Goal: Transaction & Acquisition: Purchase product/service

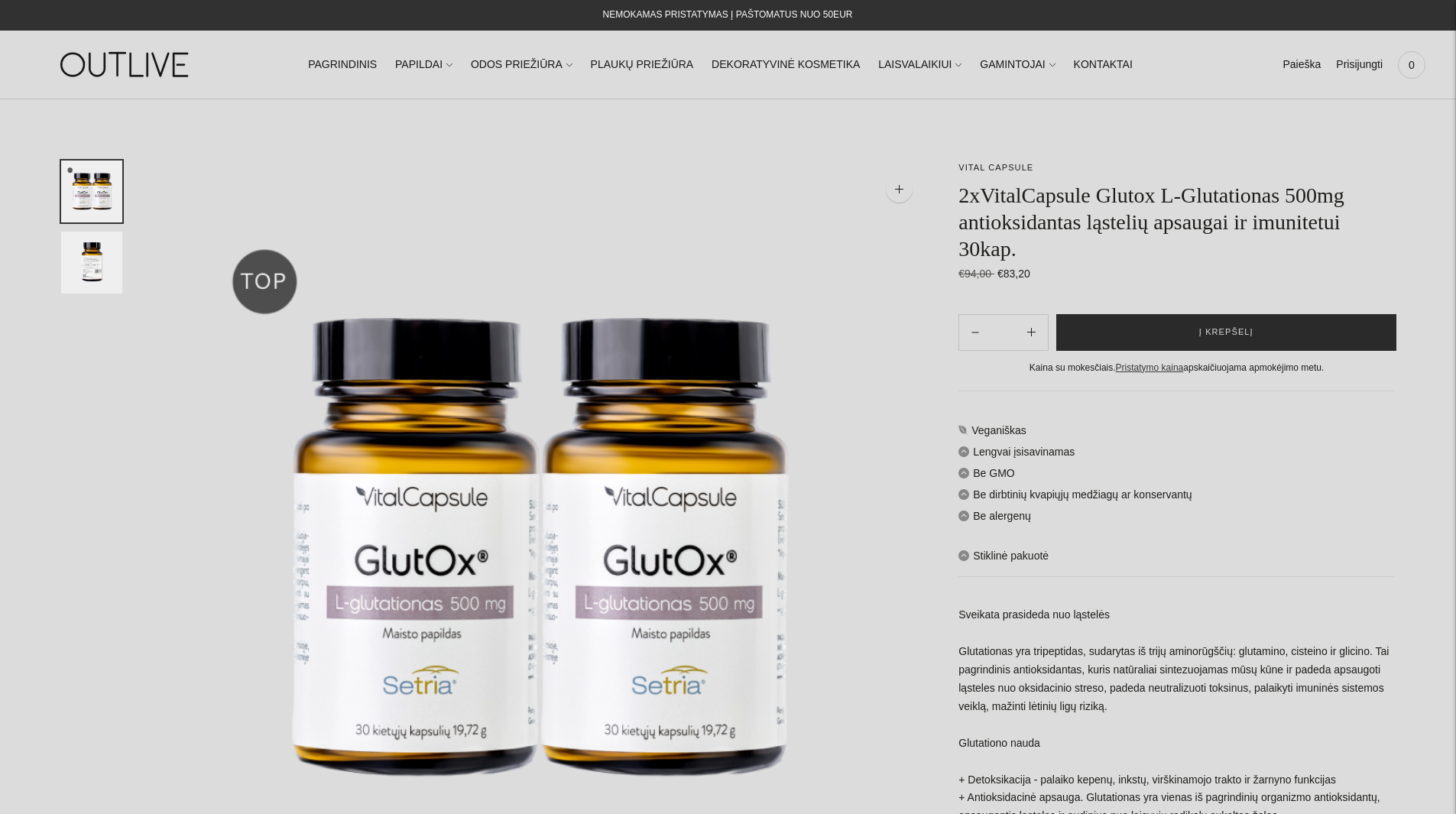
click at [1217, 327] on span "Į krepšelį" at bounding box center [1226, 333] width 54 height 16
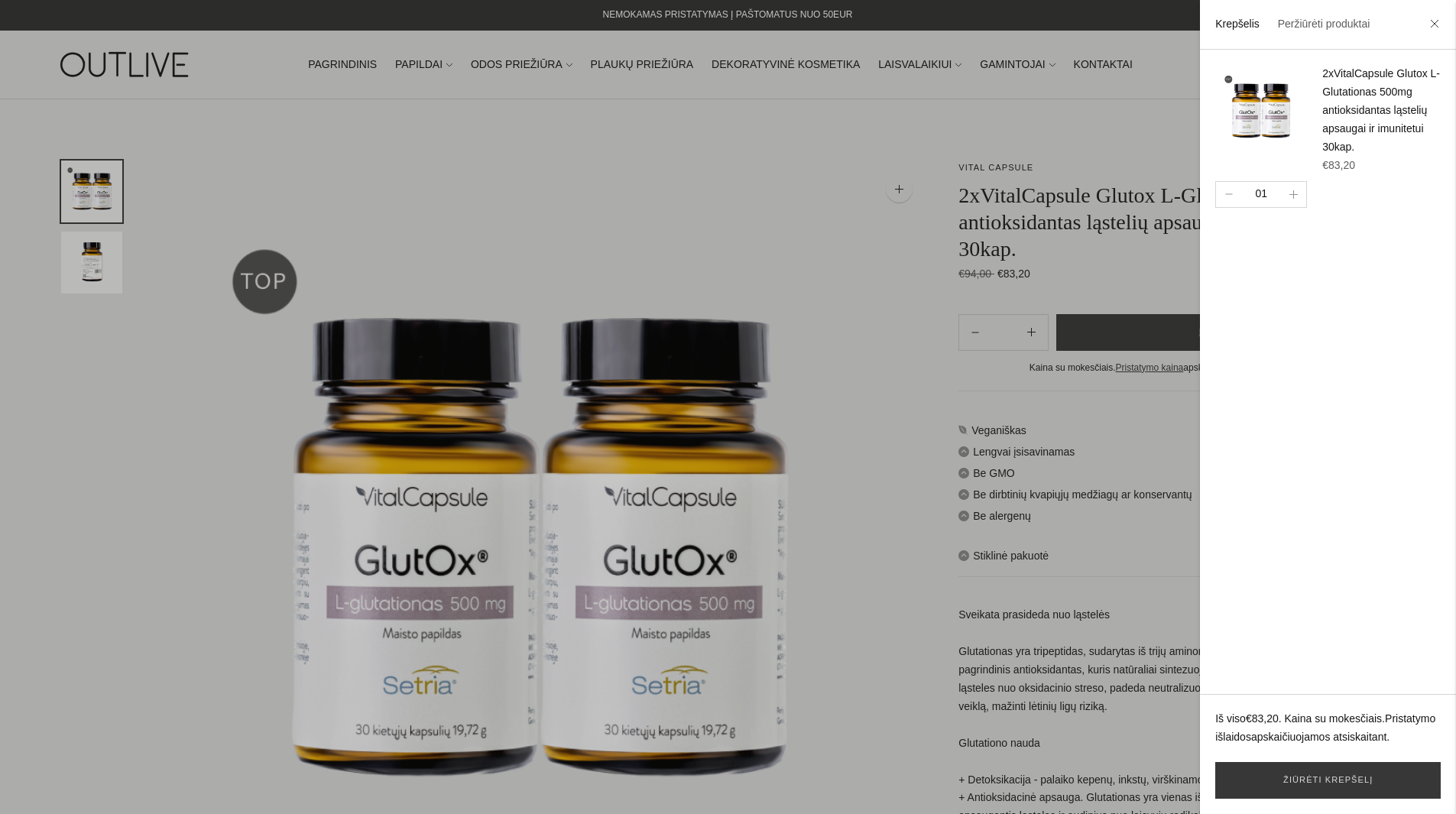
click at [802, 155] on div at bounding box center [728, 407] width 1456 height 814
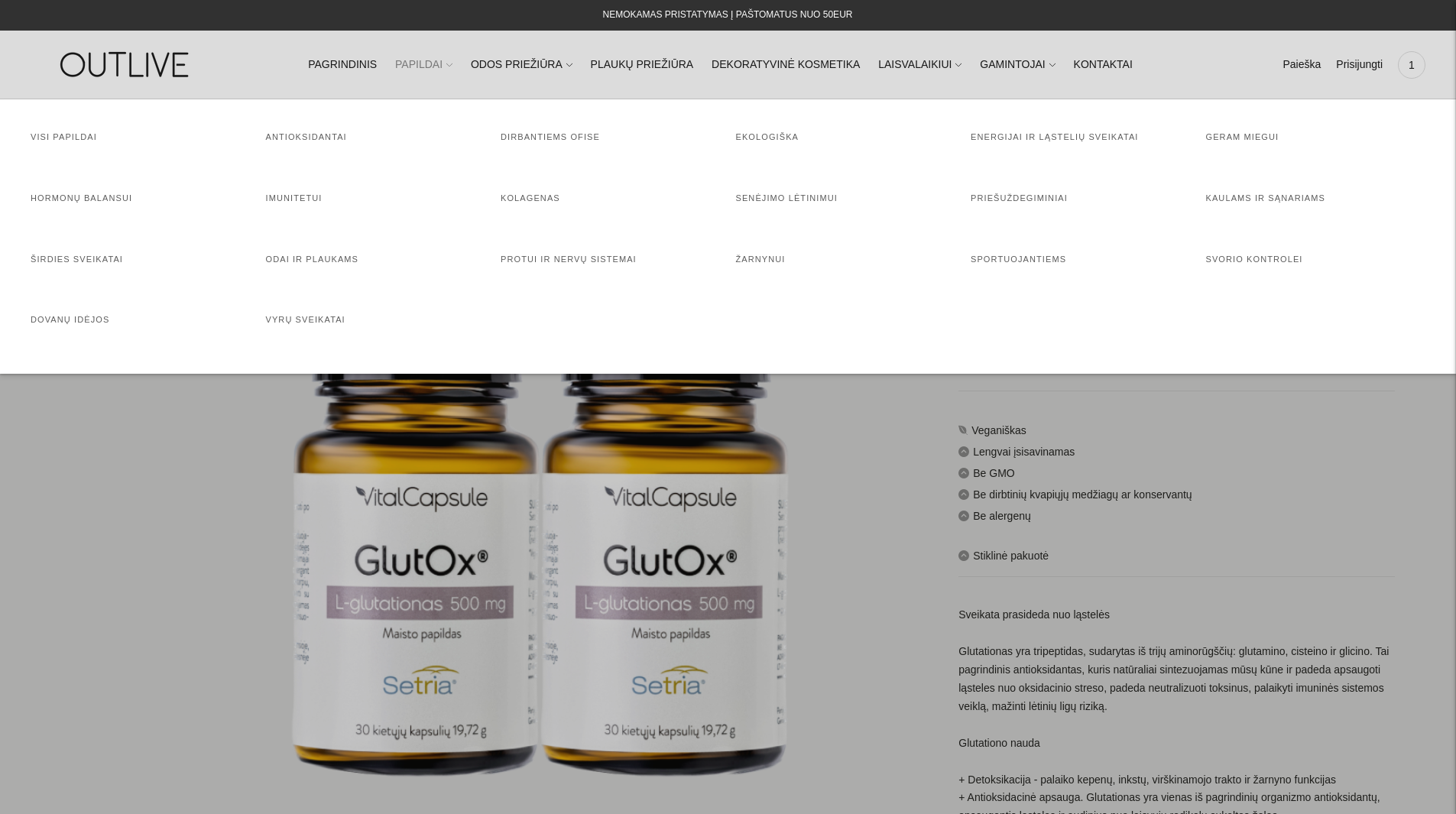
click at [453, 64] on link "PAPILDAI" at bounding box center [424, 65] width 58 height 34
click at [577, 260] on link "Protui ir nervų sistemai" at bounding box center [568, 258] width 136 height 9
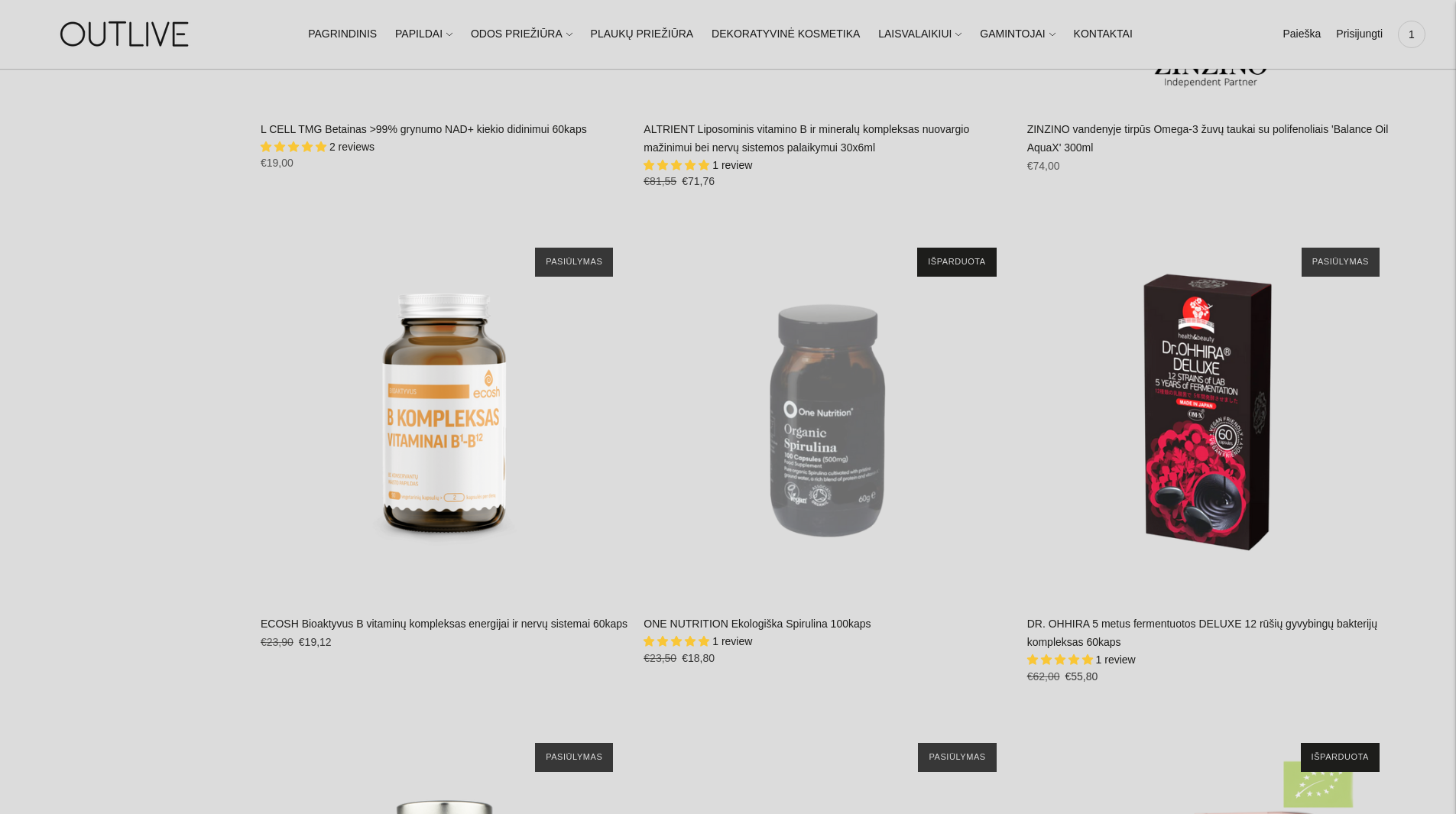
scroll to position [4587, 0]
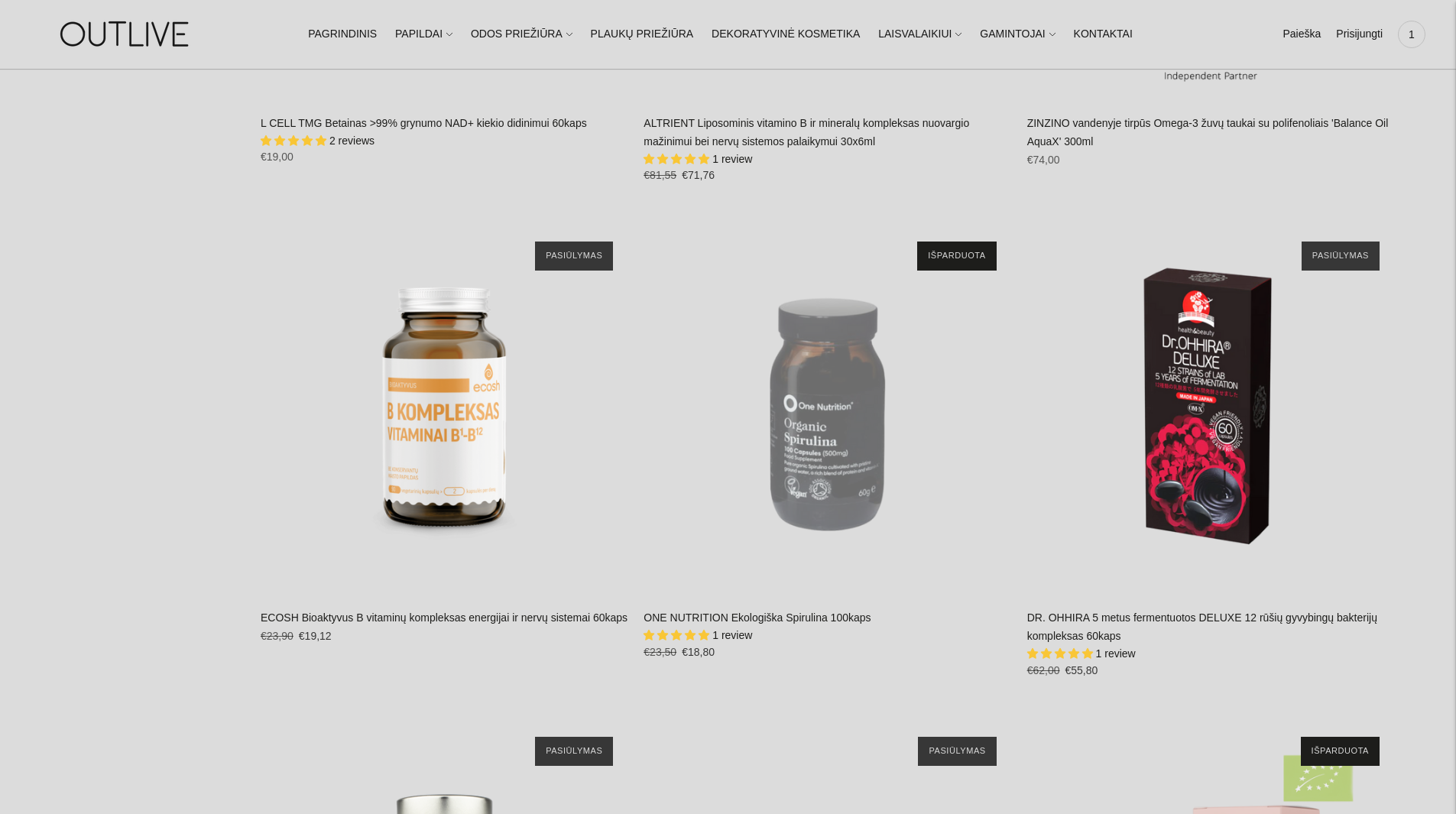
click at [1165, 612] on link "DR. OHHIRA 5 metus fermentuotos DELUXE 12 rūšių gyvybingų bakterijų kompleksas …" at bounding box center [1202, 626] width 350 height 30
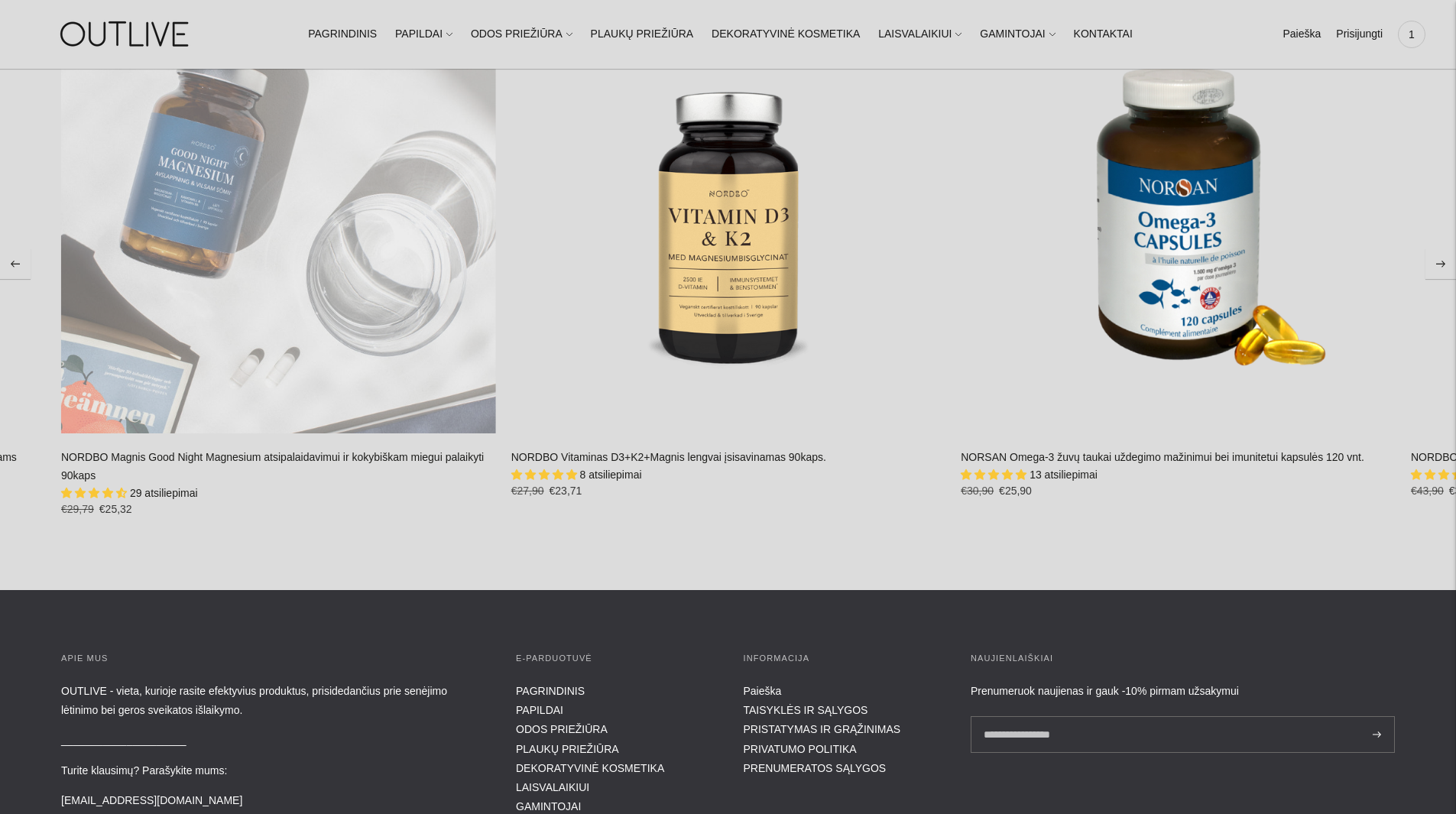
scroll to position [10626, 0]
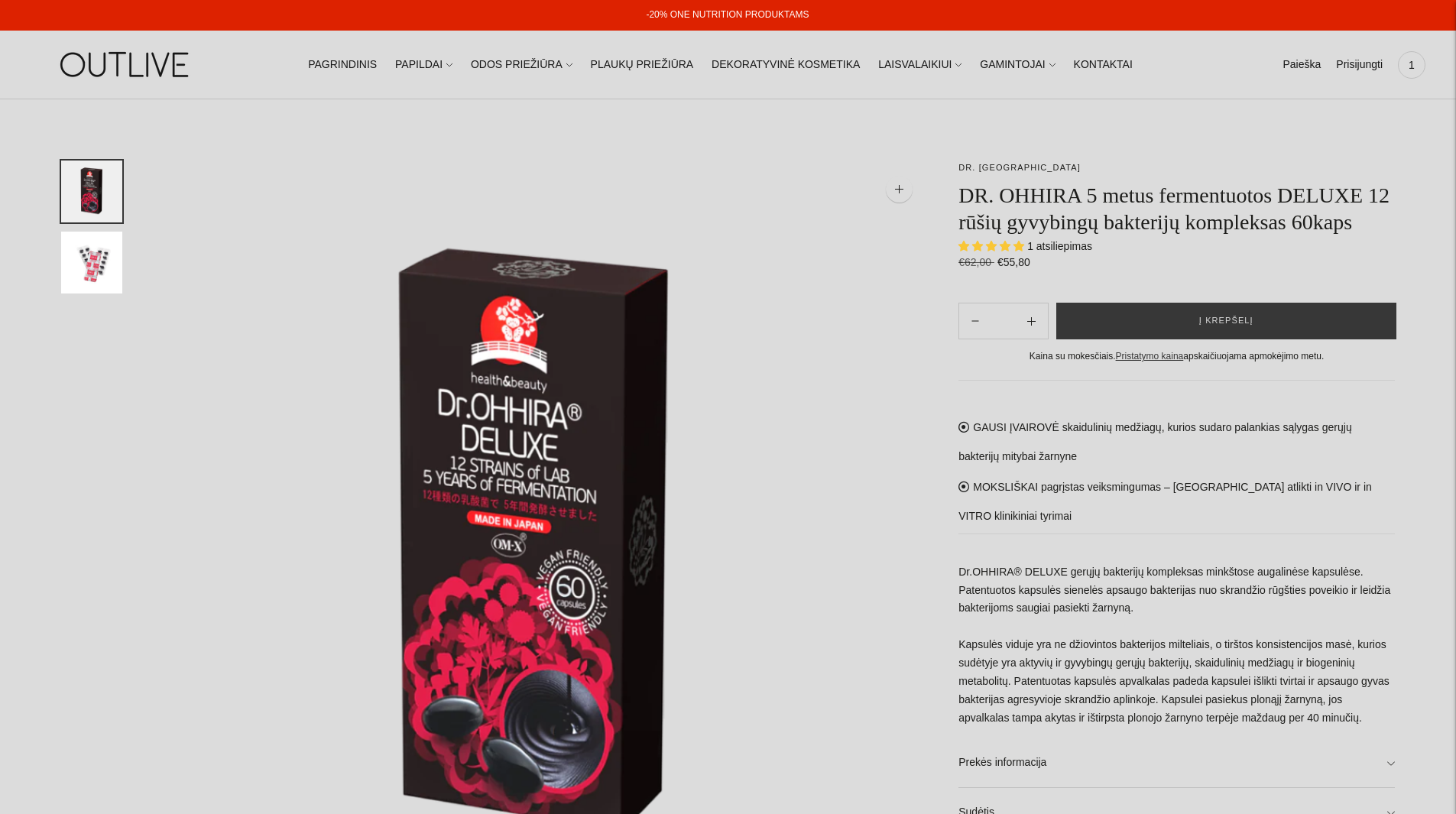
select select "**********"
click at [1234, 321] on span "Į krepšelį" at bounding box center [1226, 321] width 54 height 16
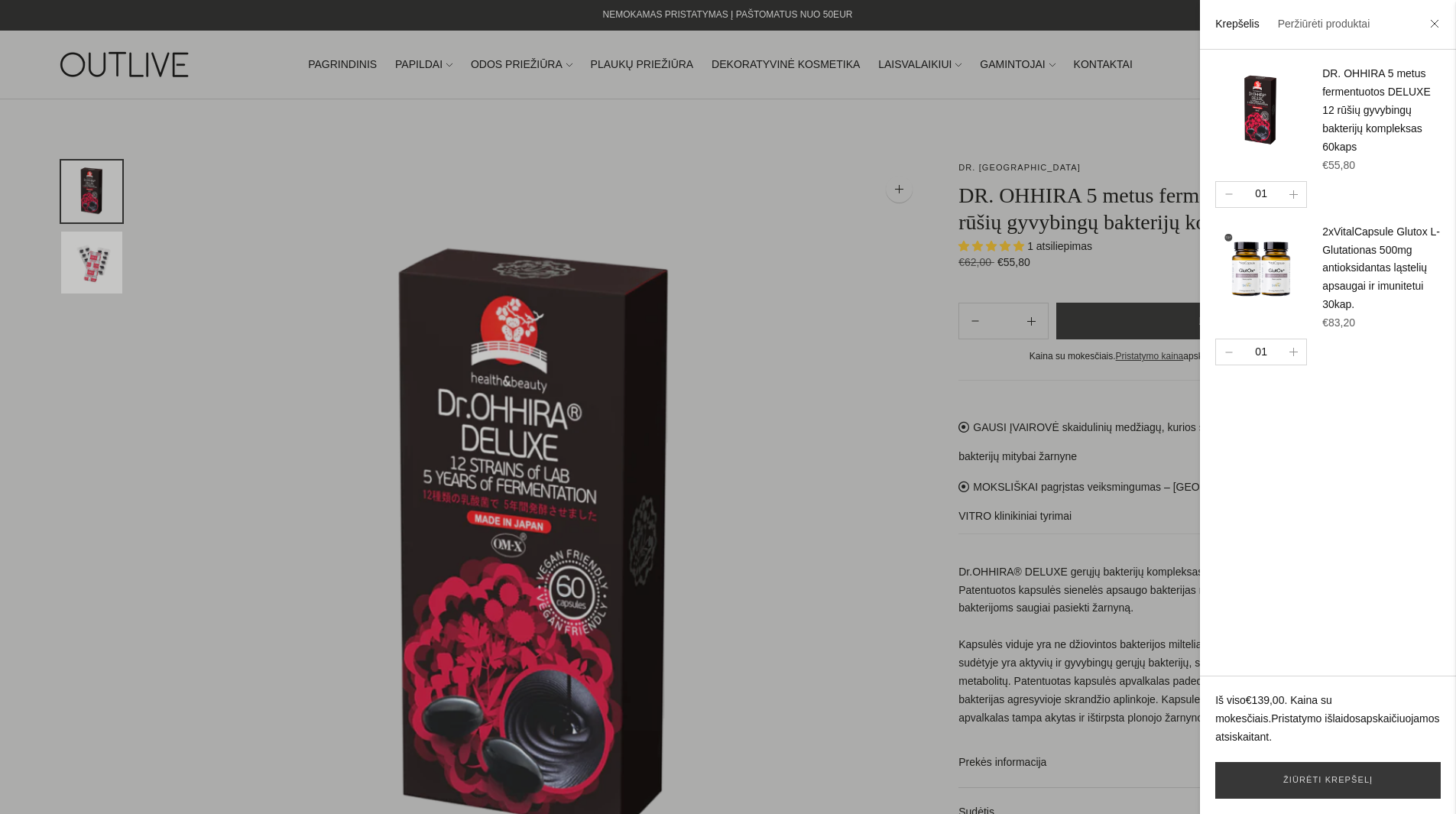
click at [871, 628] on div at bounding box center [728, 407] width 1456 height 814
